Goal: Information Seeking & Learning: Learn about a topic

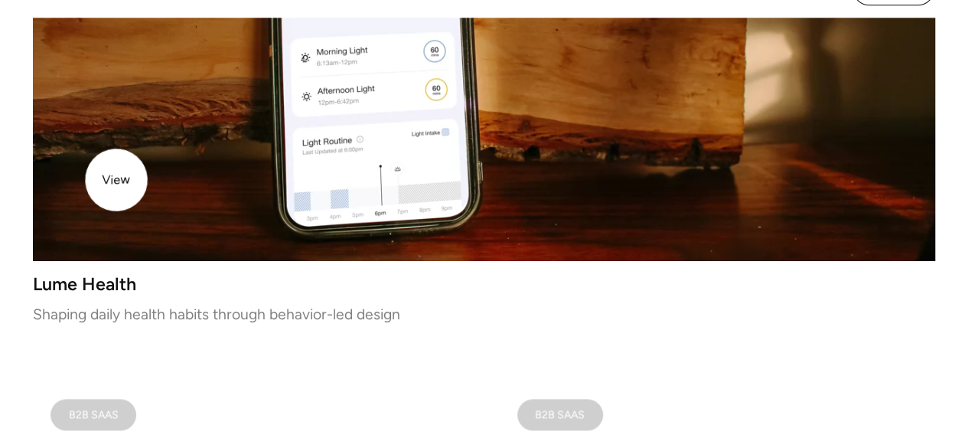
scroll to position [688, 0]
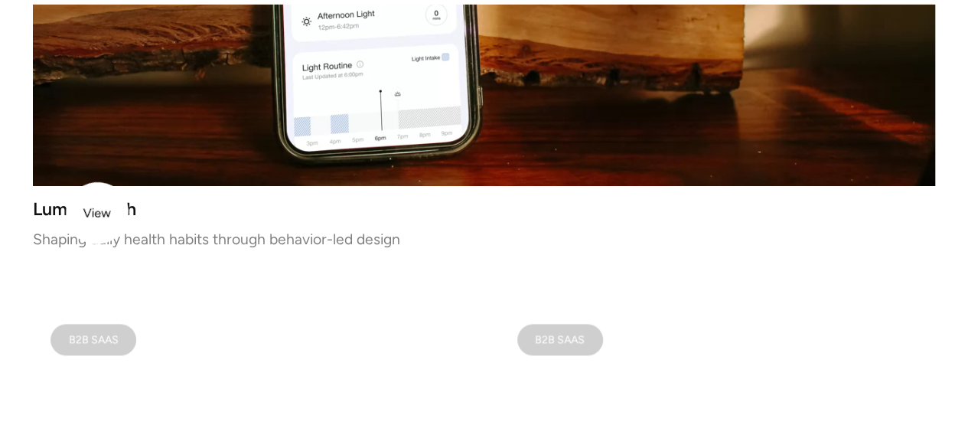
click at [93, 215] on h3 "Lume Health" at bounding box center [484, 209] width 902 height 13
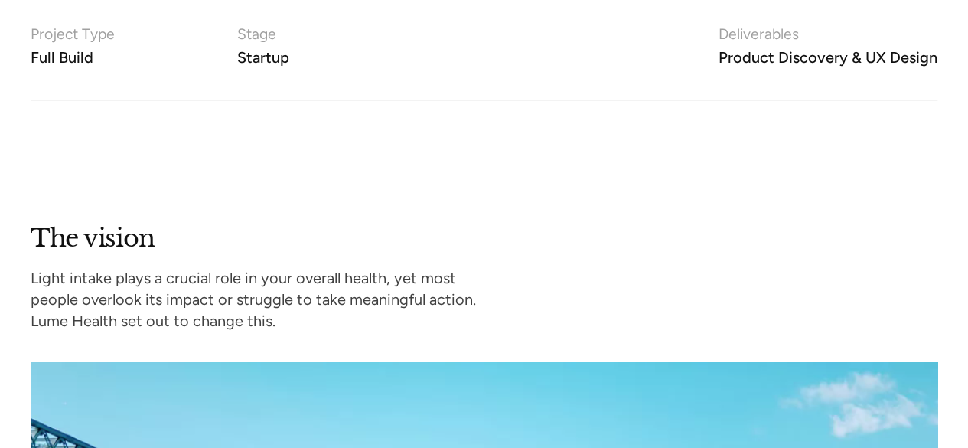
scroll to position [994, 0]
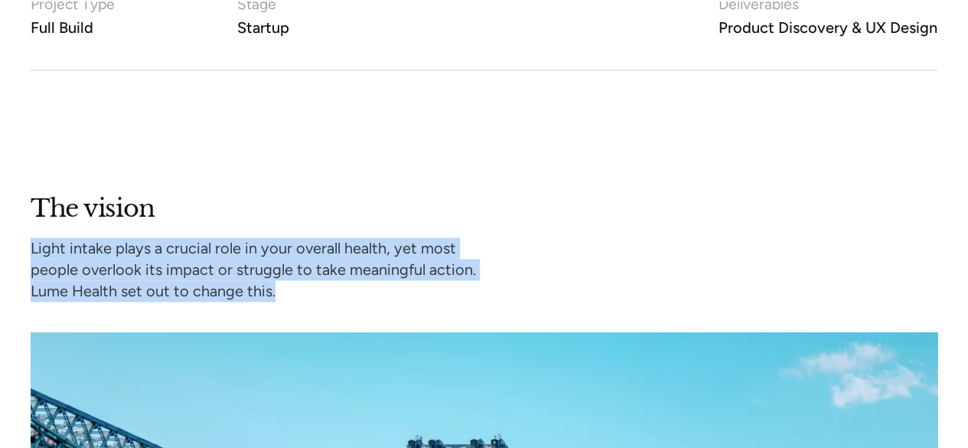
drag, startPoint x: 277, startPoint y: 288, endPoint x: 28, endPoint y: 248, distance: 252.7
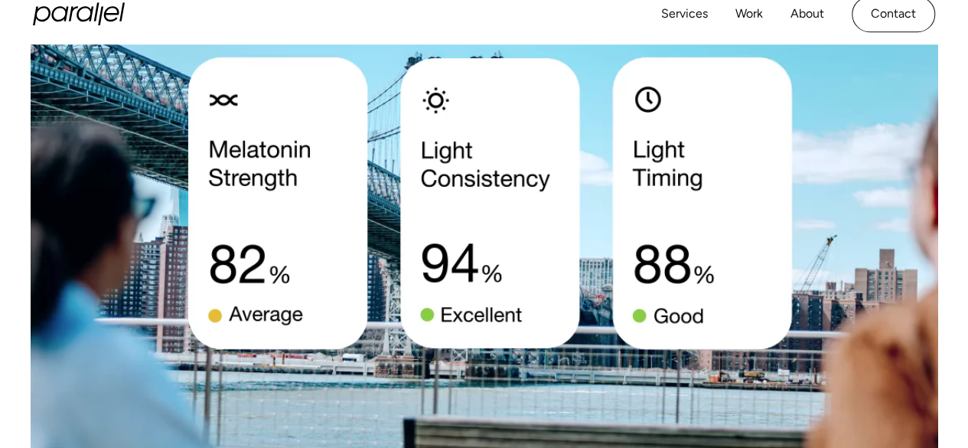
scroll to position [1759, 0]
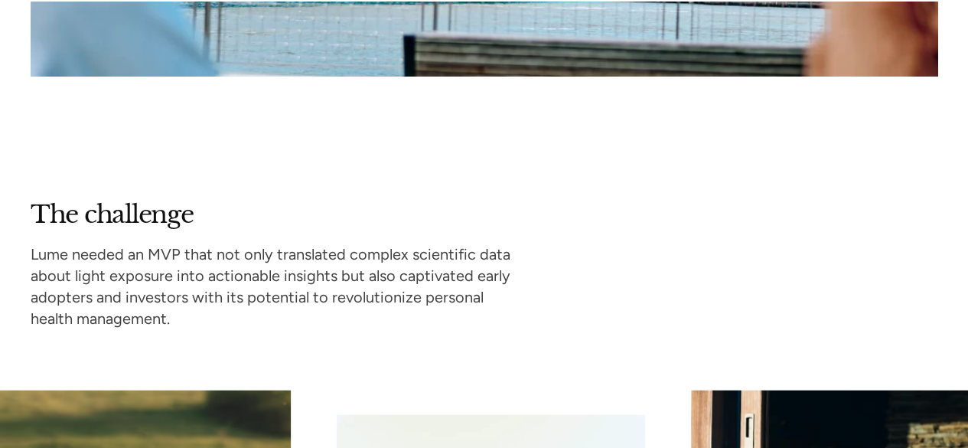
click at [73, 252] on p "Lume needed an MVP that not only translated complex scientific data about light…" at bounding box center [271, 286] width 480 height 86
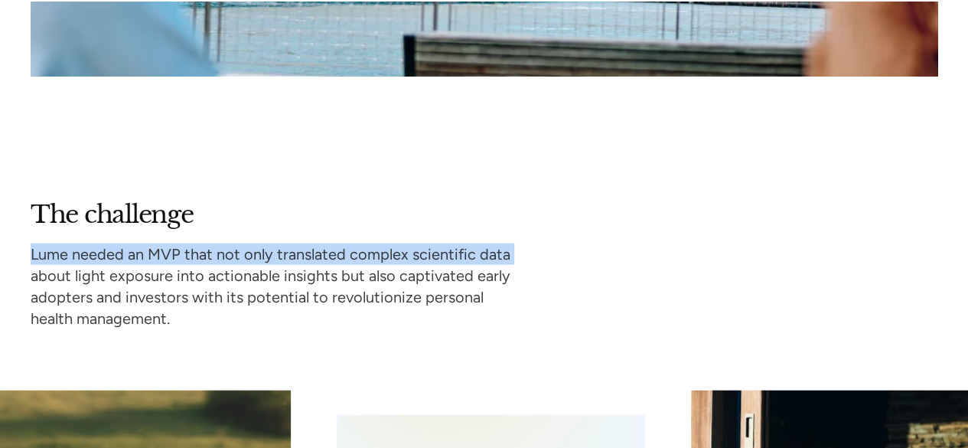
click at [73, 252] on p "Lume needed an MVP that not only translated complex scientific data about light…" at bounding box center [271, 286] width 480 height 86
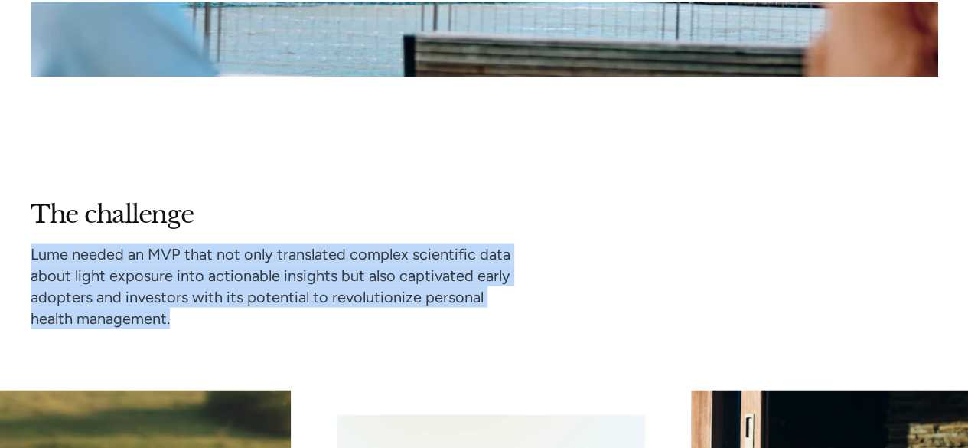
drag, startPoint x: 174, startPoint y: 311, endPoint x: 28, endPoint y: 247, distance: 160.3
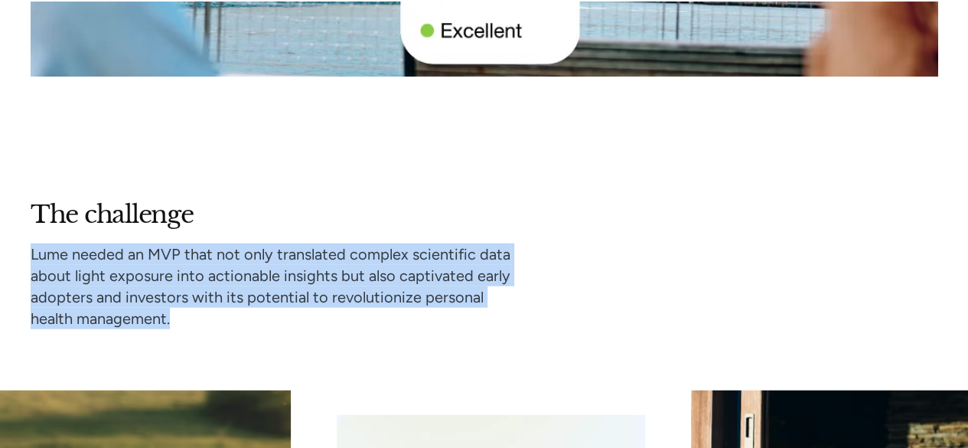
click at [28, 247] on div "The challenge Lume needed an MVP that not only translated complex scientific da…" at bounding box center [484, 264] width 968 height 130
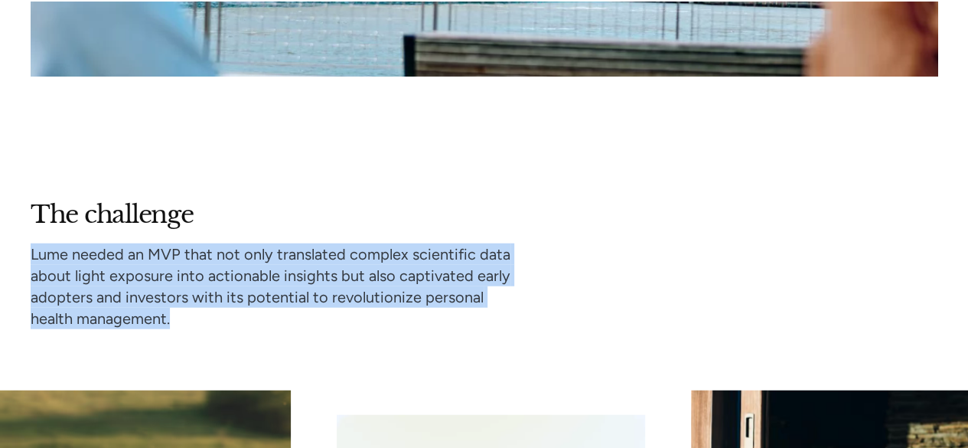
copy p "Lume needed an MVP that not only translated complex scientific data about light…"
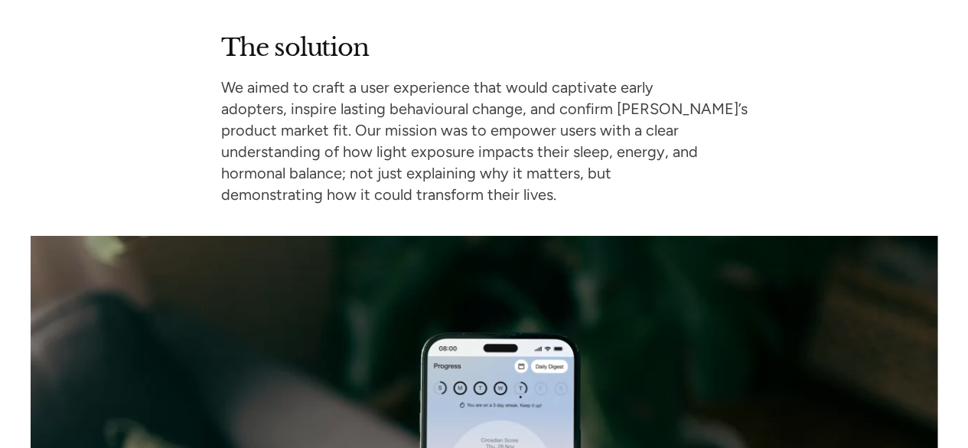
scroll to position [2677, 0]
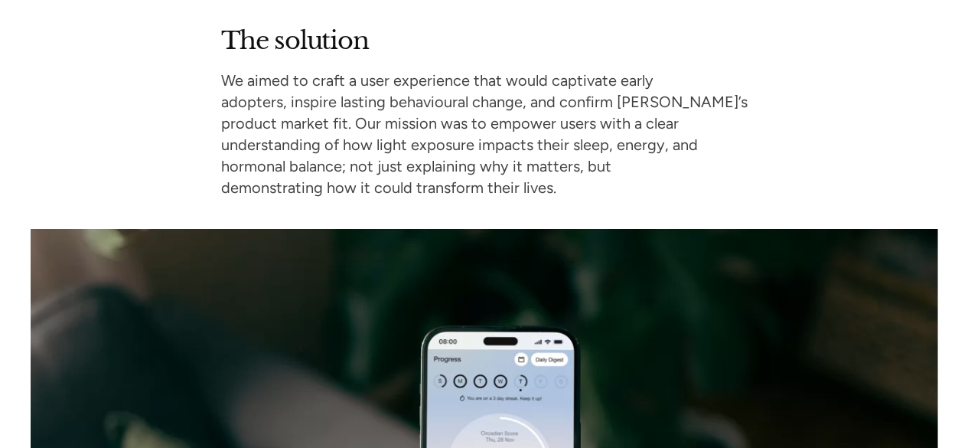
click at [462, 90] on p "We aimed to craft a user experience that would captivate early adopters, inspir…" at bounding box center [484, 134] width 526 height 129
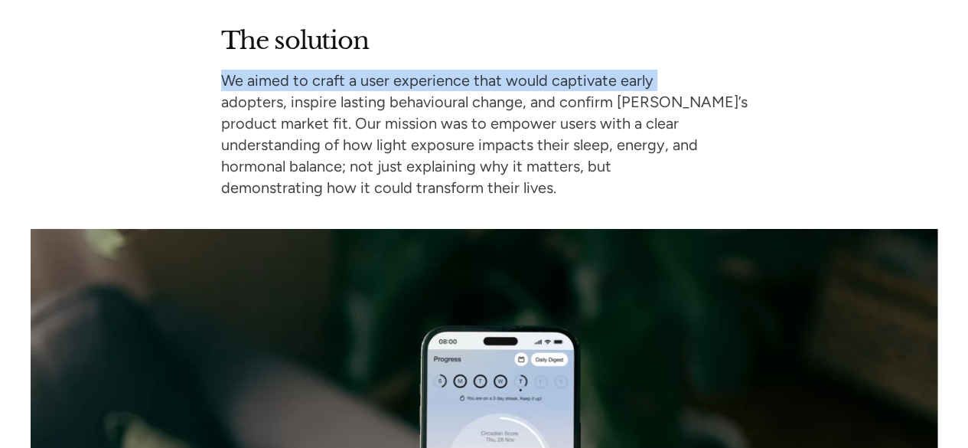
click at [462, 90] on p "We aimed to craft a user experience that would captivate early adopters, inspir…" at bounding box center [484, 134] width 526 height 129
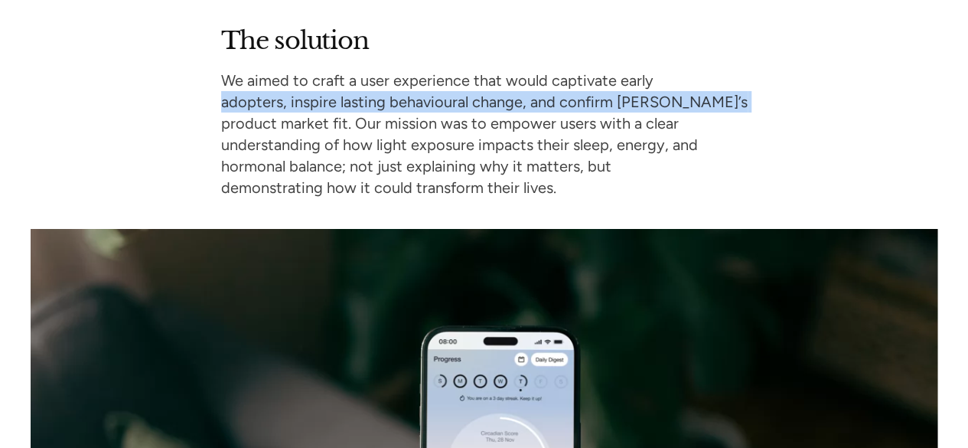
click at [462, 90] on p "We aimed to craft a user experience that would captivate early adopters, inspir…" at bounding box center [484, 134] width 526 height 129
click at [464, 91] on p "We aimed to craft a user experience that would captivate early adopters, inspir…" at bounding box center [484, 134] width 526 height 129
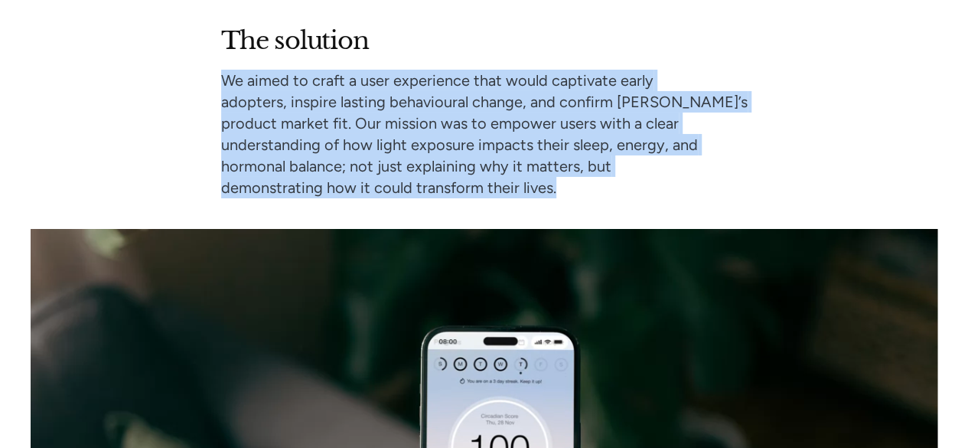
drag, startPoint x: 580, startPoint y: 184, endPoint x: 272, endPoint y: 77, distance: 325.6
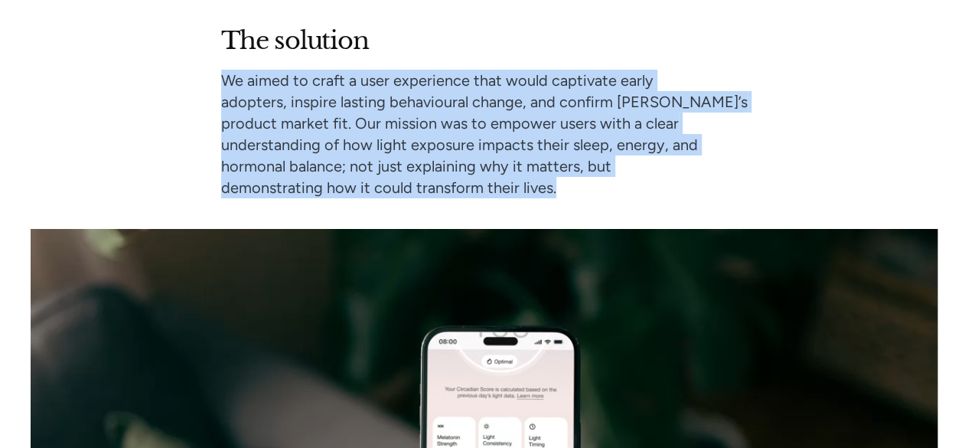
click at [231, 63] on div "The solution We aimed to craft a user experience that would captivate early ado…" at bounding box center [484, 381] width 907 height 713
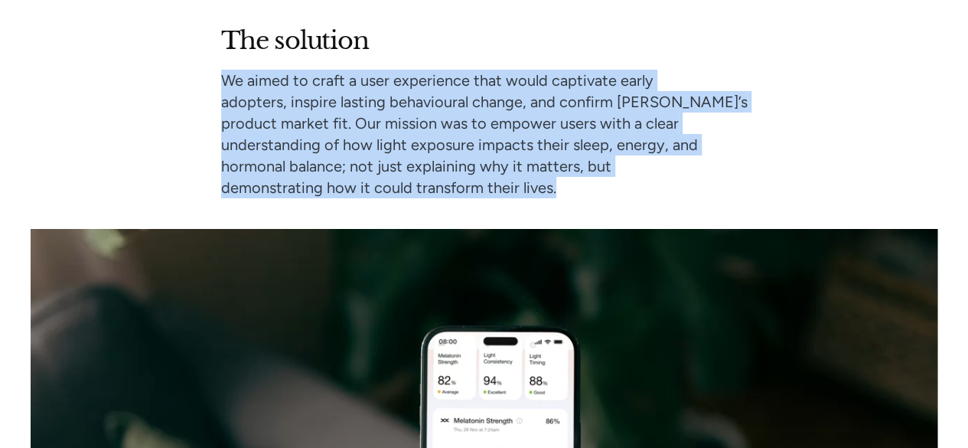
drag, startPoint x: 320, startPoint y: 92, endPoint x: 340, endPoint y: 95, distance: 20.9
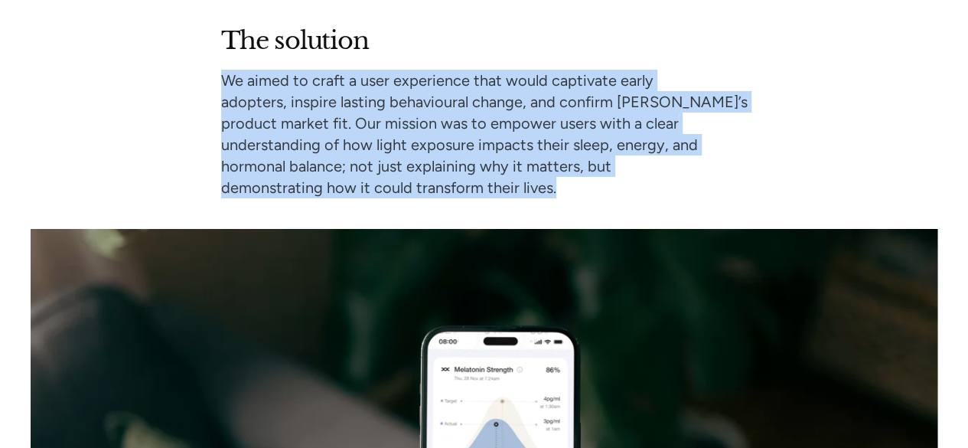
copy p "We aimed to craft a user experience that would captivate early adopters, inspir…"
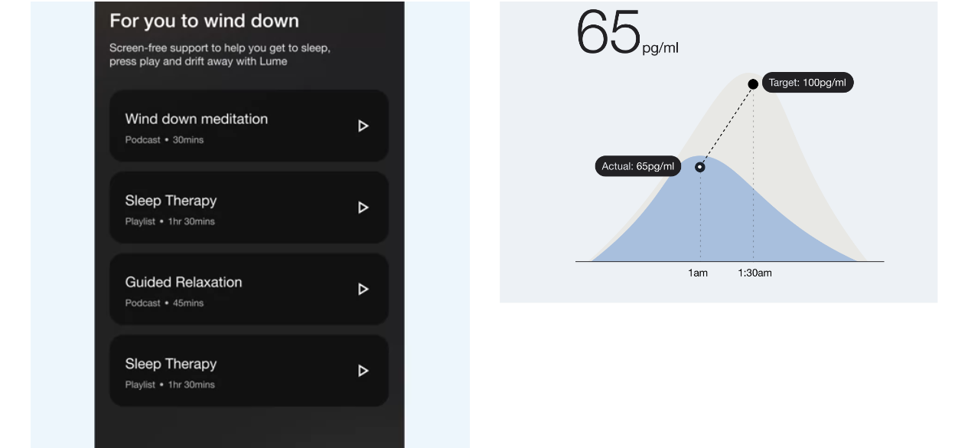
scroll to position [3901, 0]
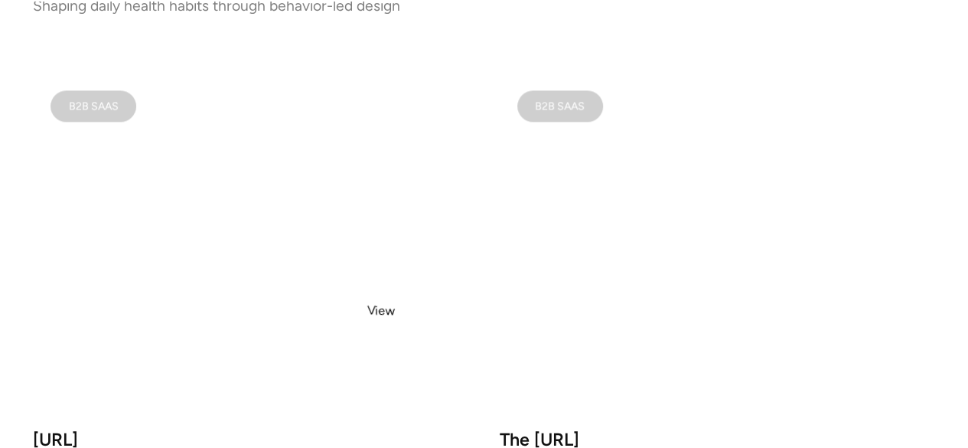
scroll to position [1075, 0]
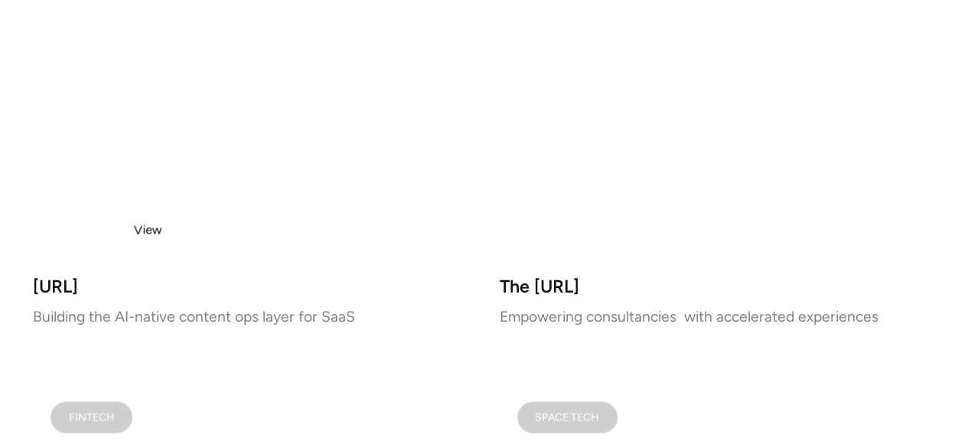
click at [150, 229] on video at bounding box center [251, 90] width 436 height 343
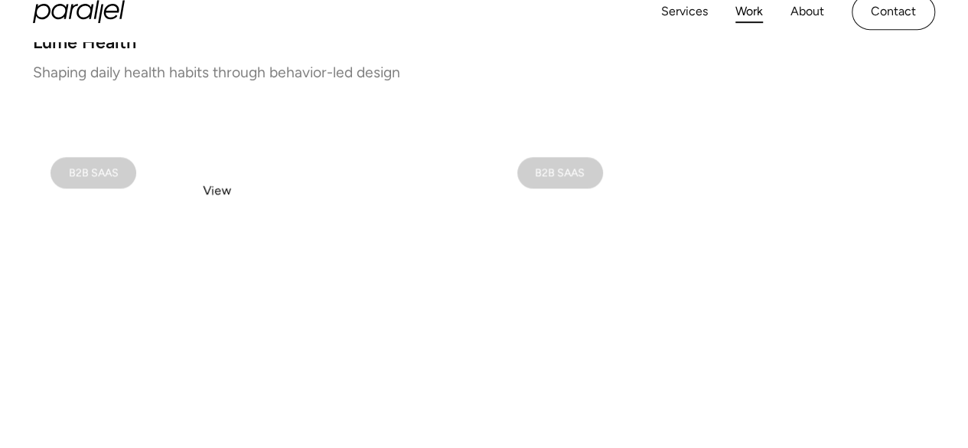
scroll to position [845, 0]
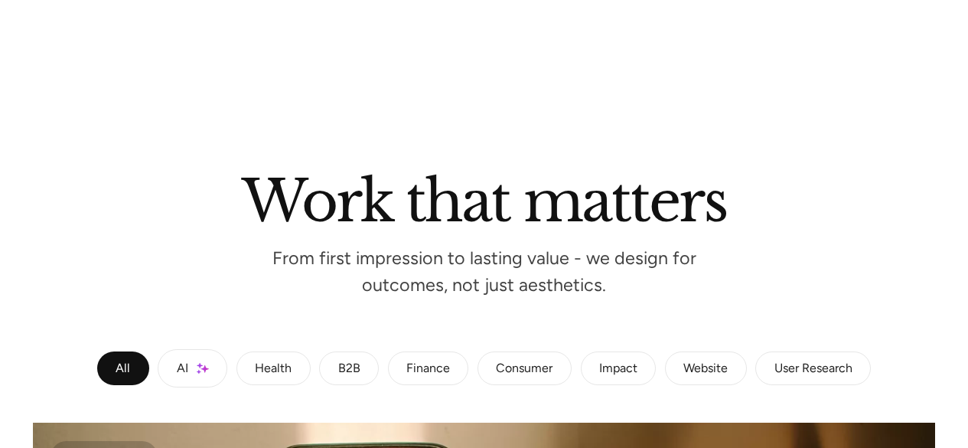
scroll to position [616, 0]
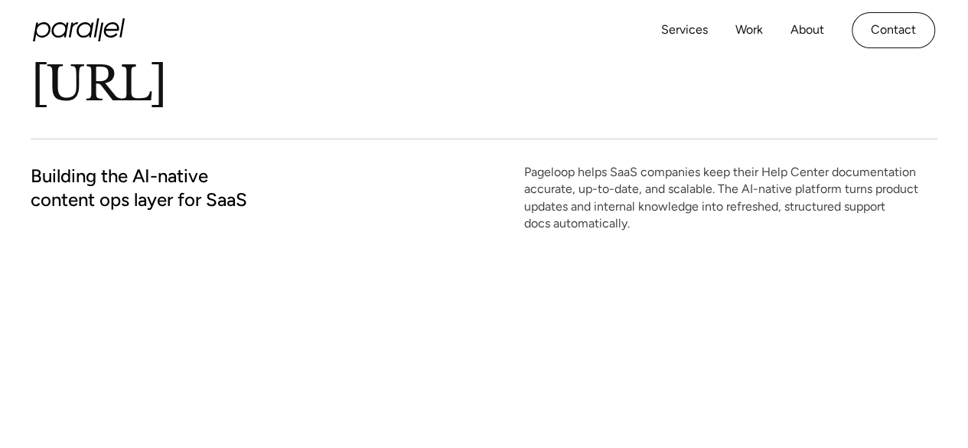
scroll to position [153, 0]
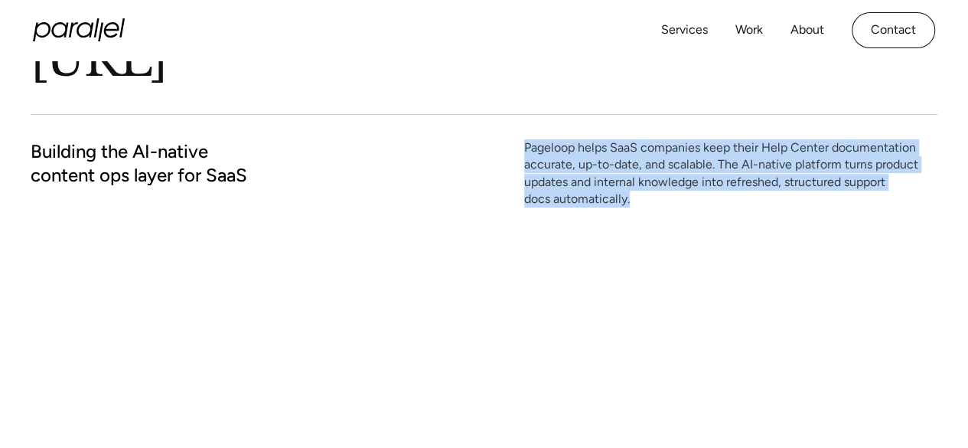
drag, startPoint x: 523, startPoint y: 145, endPoint x: 613, endPoint y: 197, distance: 103.9
click at [754, 215] on div "[URL] Building the AI-native content ops layer for SaaS Pageloop helps SaaS com…" at bounding box center [484, 88] width 907 height 362
copy p "Pageloop helps SaaS companies keep their Help Center documentation accurate, up…"
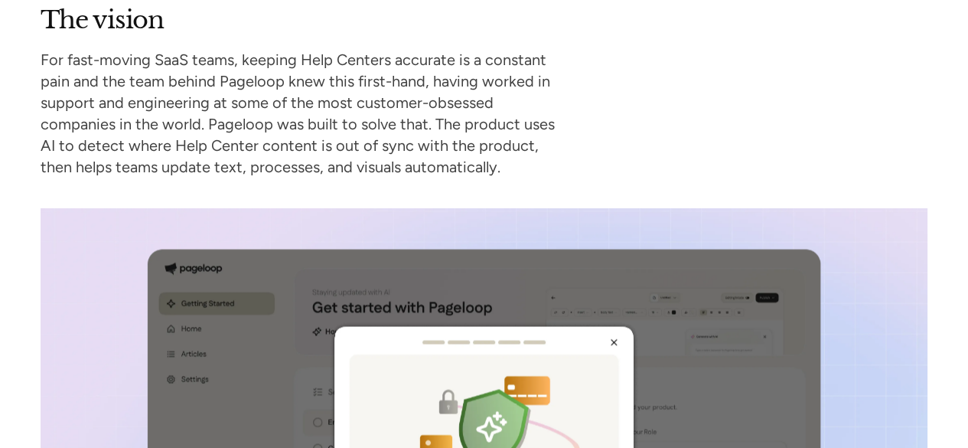
scroll to position [1224, 0]
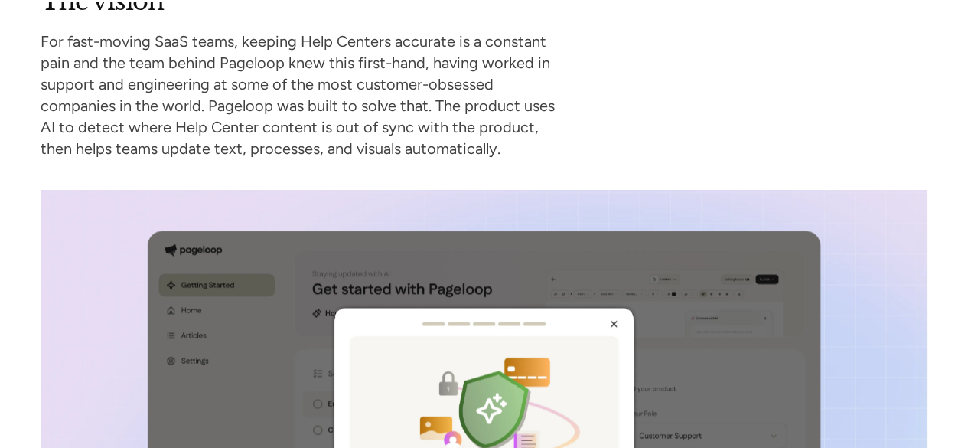
click at [220, 49] on p "For fast-moving SaaS teams, keeping Help Centers accurate is a constant pain an…" at bounding box center [304, 95] width 526 height 129
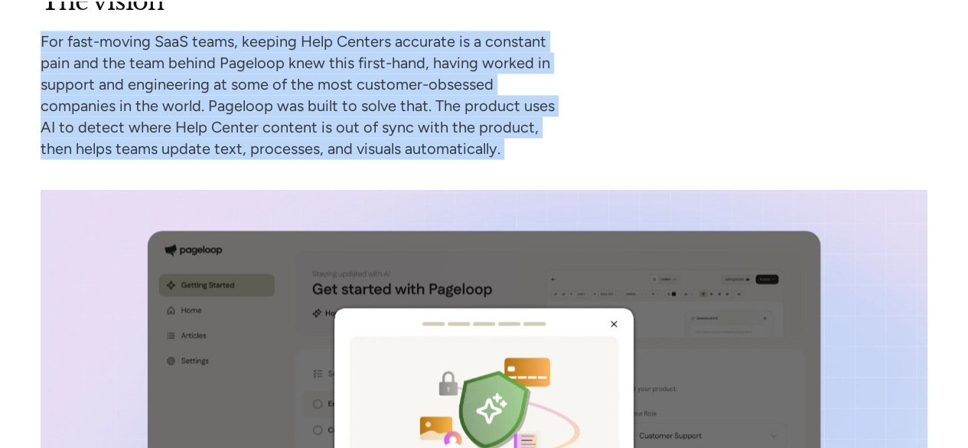
click at [220, 49] on p "For fast-moving SaaS teams, keeping Help Centers accurate is a constant pain an…" at bounding box center [304, 95] width 526 height 129
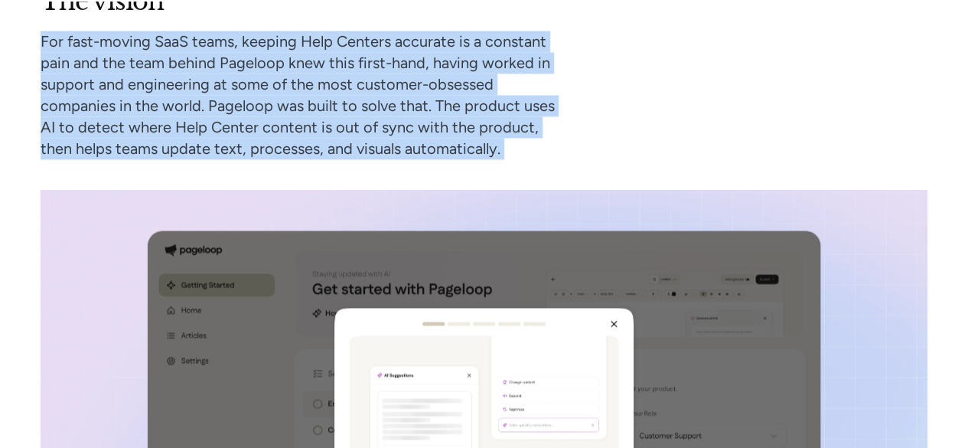
copy div "For fast-moving SaaS teams, keeping Help Centers accurate is a constant pain an…"
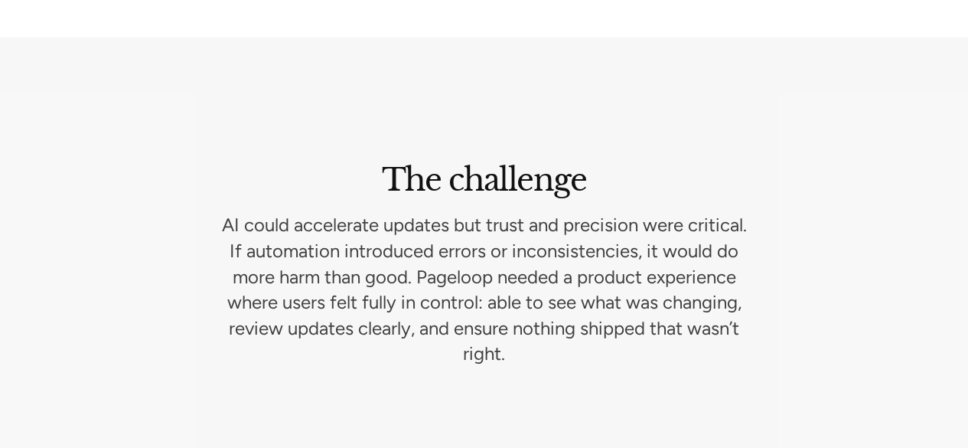
scroll to position [2065, 0]
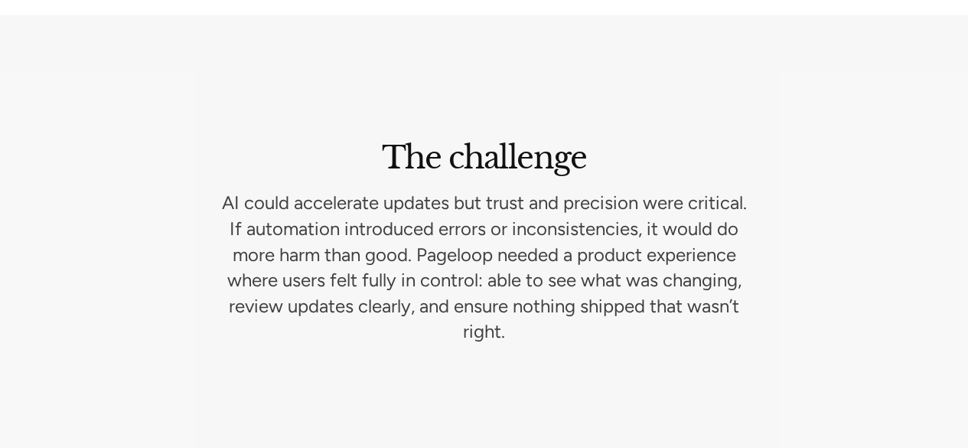
click at [430, 207] on p "AI could accelerate updates but trust and precision were critical. If automatio…" at bounding box center [484, 267] width 526 height 155
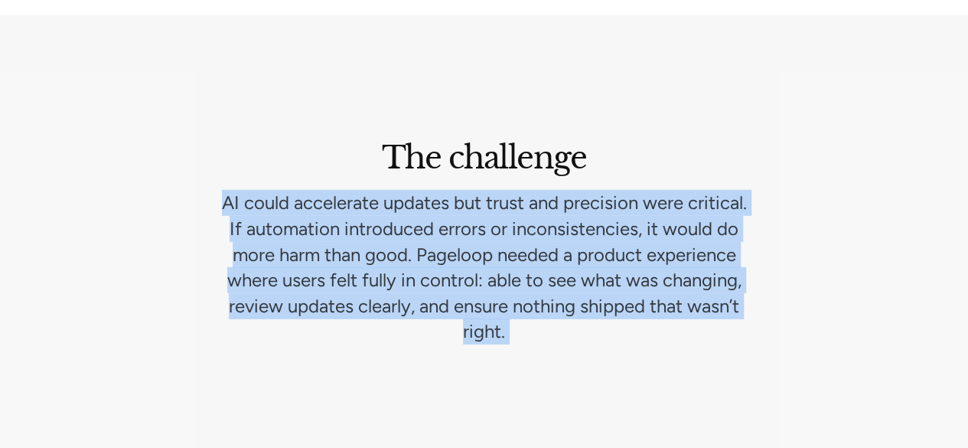
click at [430, 207] on p "AI could accelerate updates but trust and precision were critical. If automatio…" at bounding box center [484, 267] width 526 height 155
copy p "AI could accelerate updates but trust and precision were critical. If automatio…"
